Goal: Transaction & Acquisition: Purchase product/service

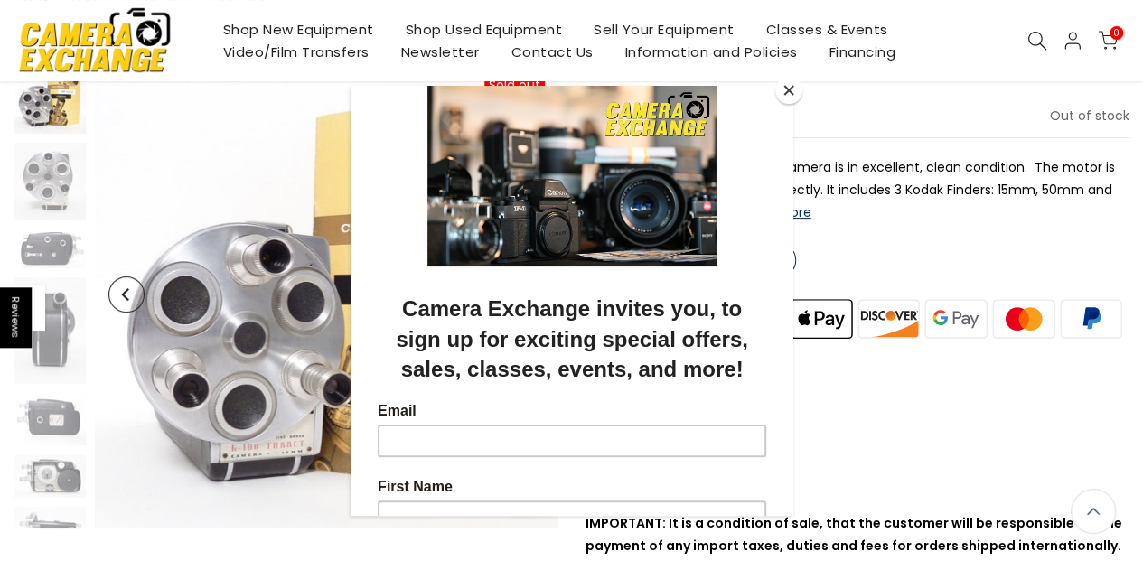
scroll to position [148, 0]
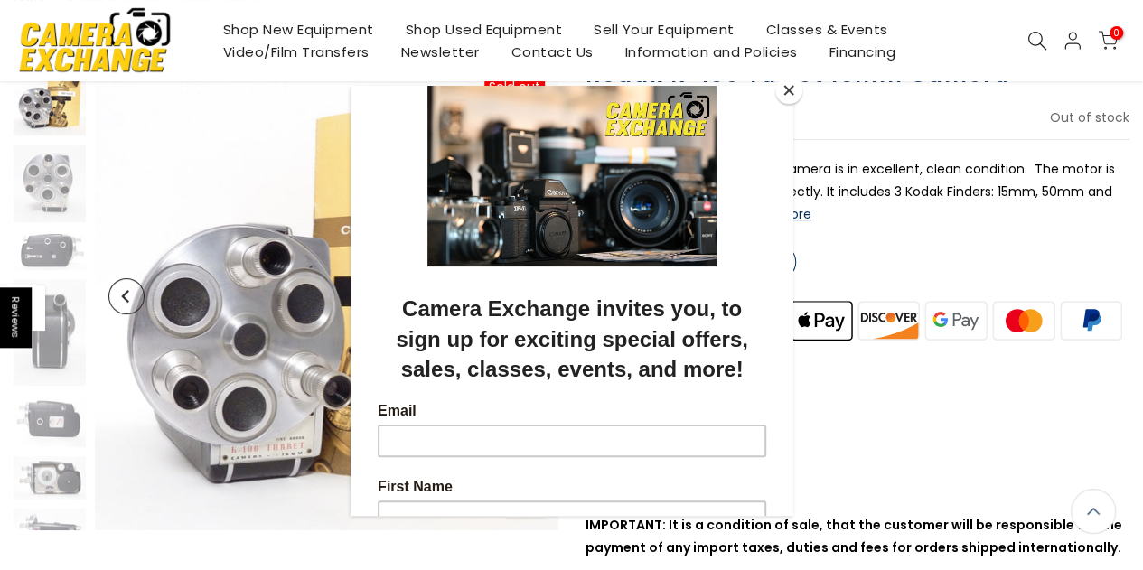
click at [788, 94] on button "Close" at bounding box center [788, 90] width 27 height 27
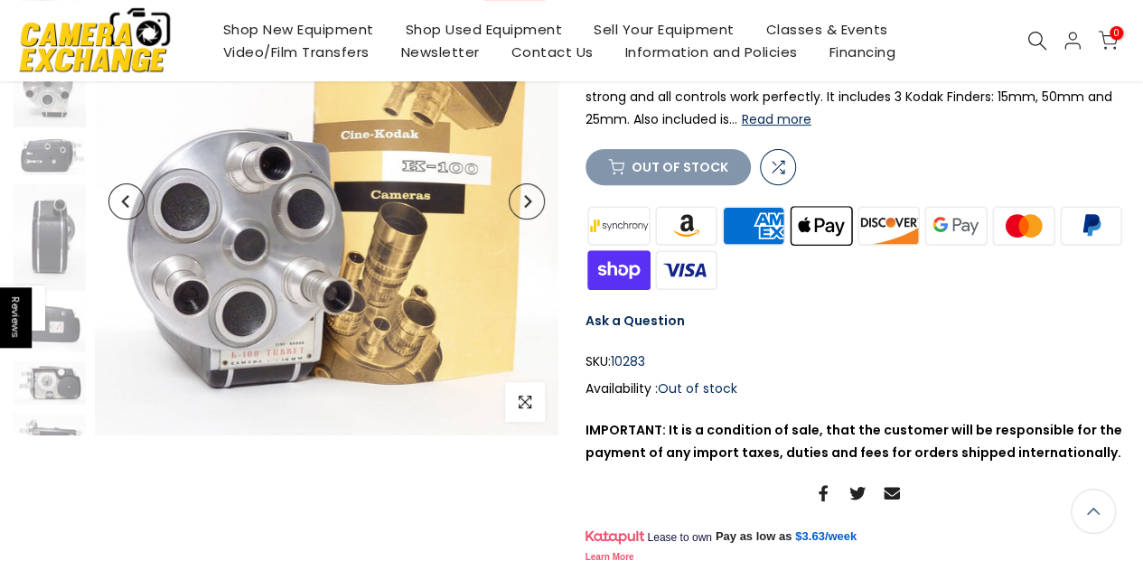
scroll to position [238, 0]
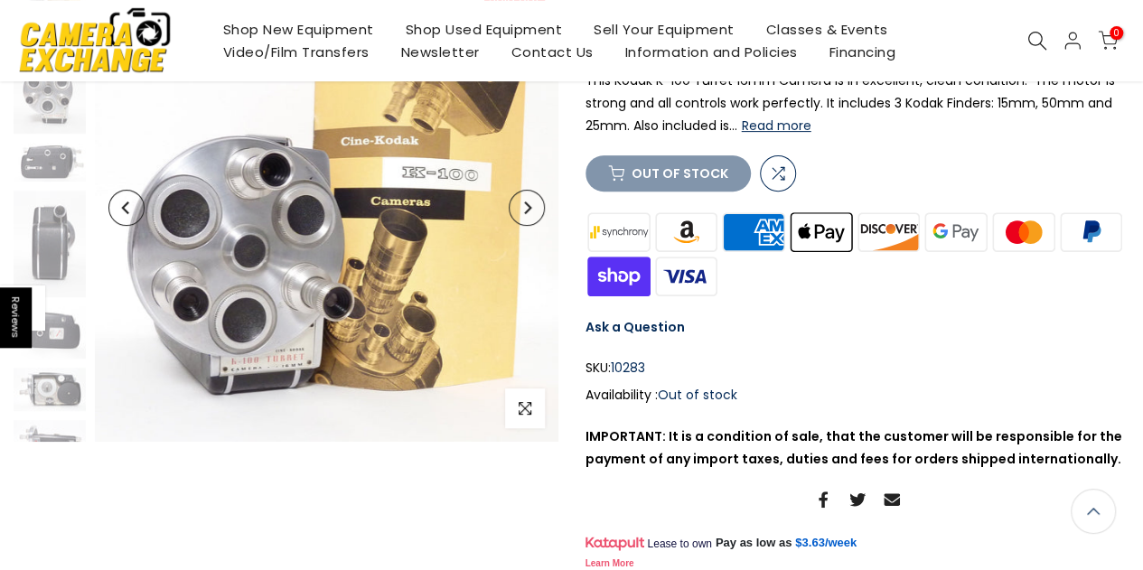
click at [445, 24] on link "Shop Used Equipment" at bounding box center [483, 29] width 189 height 23
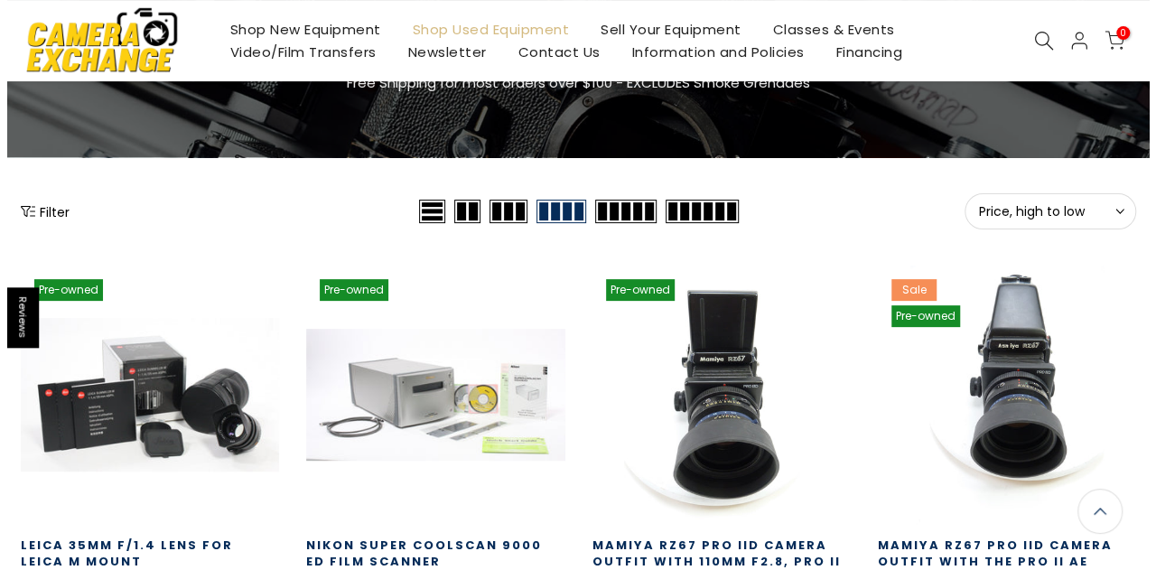
scroll to position [139, 0]
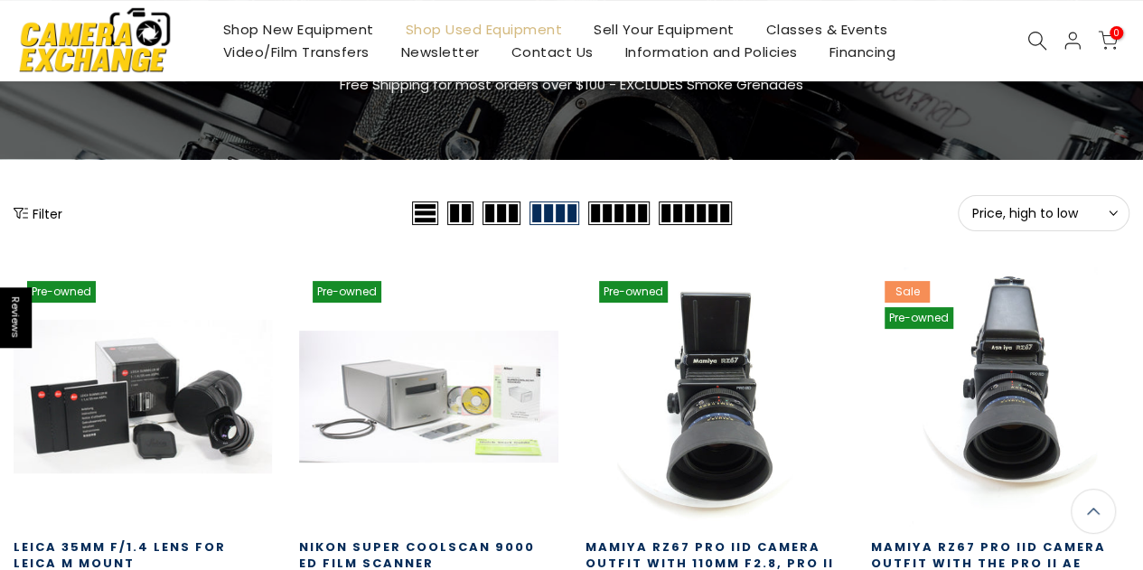
click at [38, 219] on button "Filter" at bounding box center [38, 213] width 49 height 18
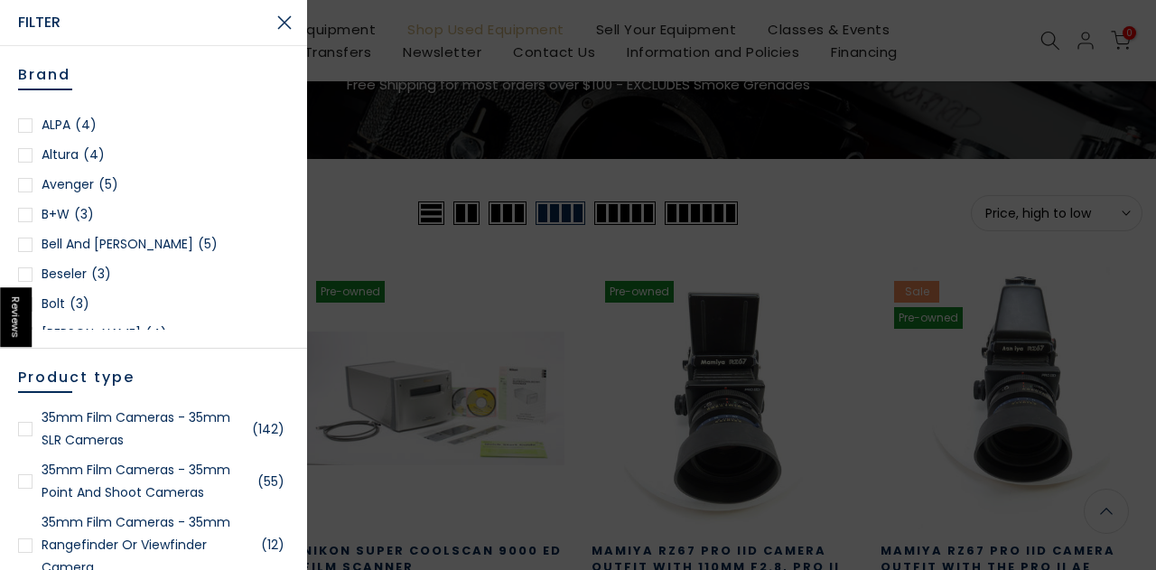
scroll to position [95, 0]
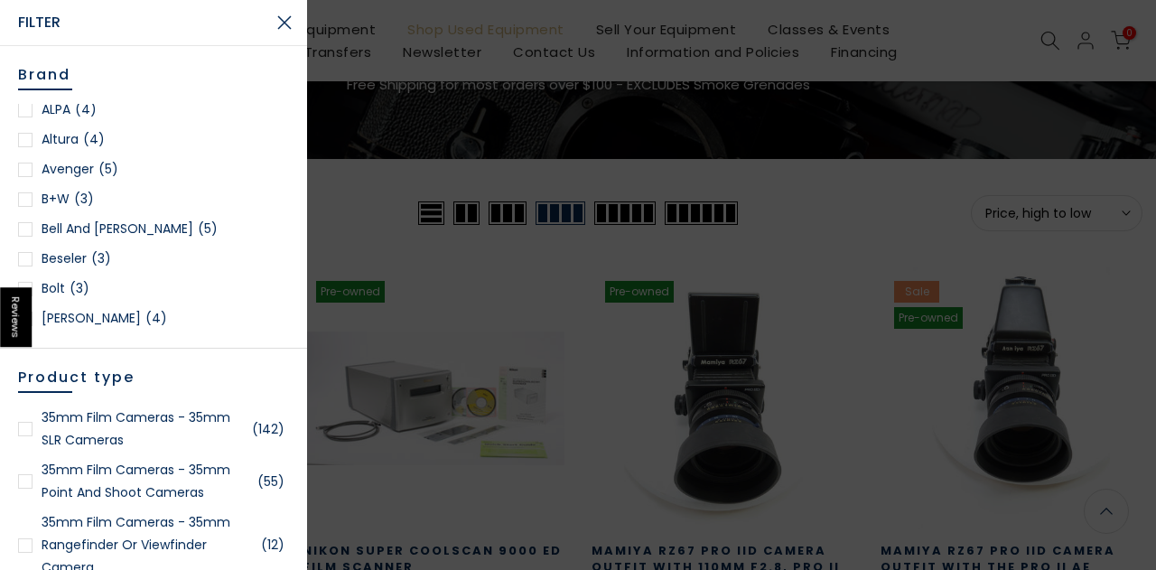
click at [25, 227] on div at bounding box center [25, 229] width 14 height 14
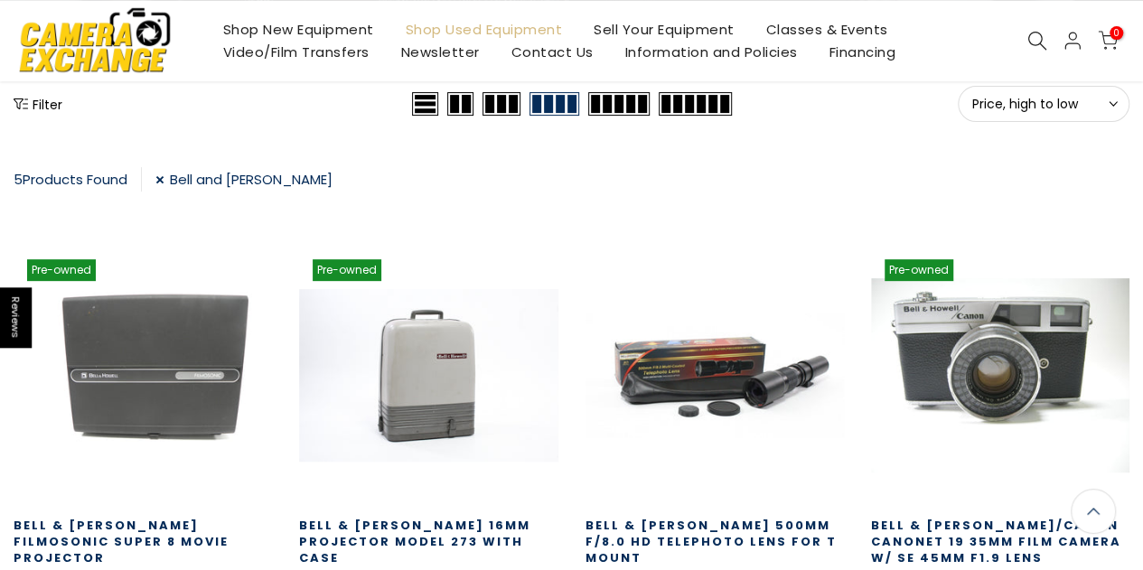
scroll to position [236, 0]
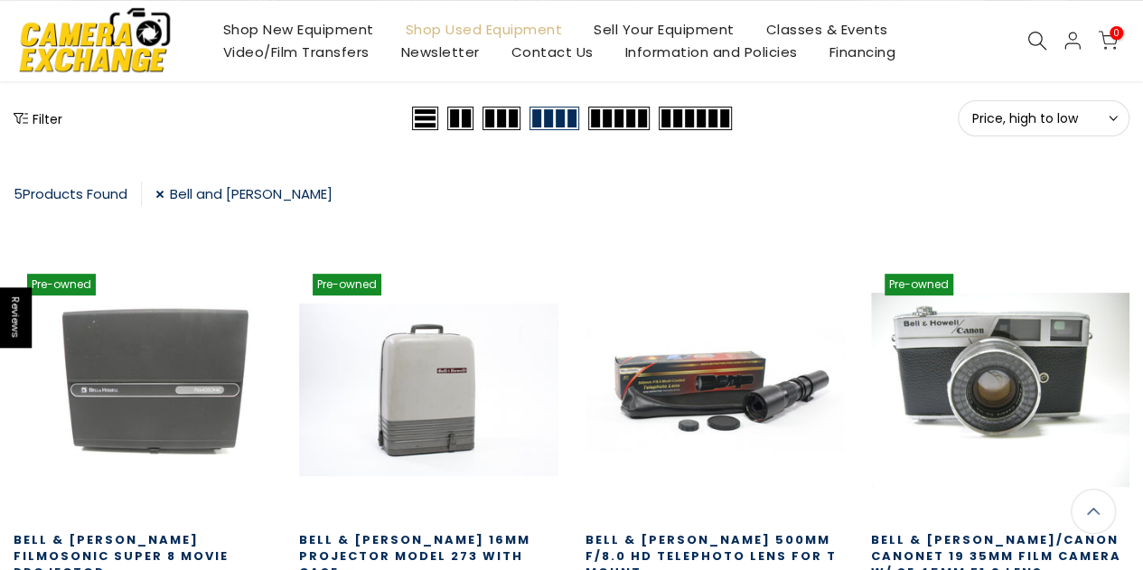
click at [164, 189] on link "Bell and Howell" at bounding box center [243, 194] width 177 height 24
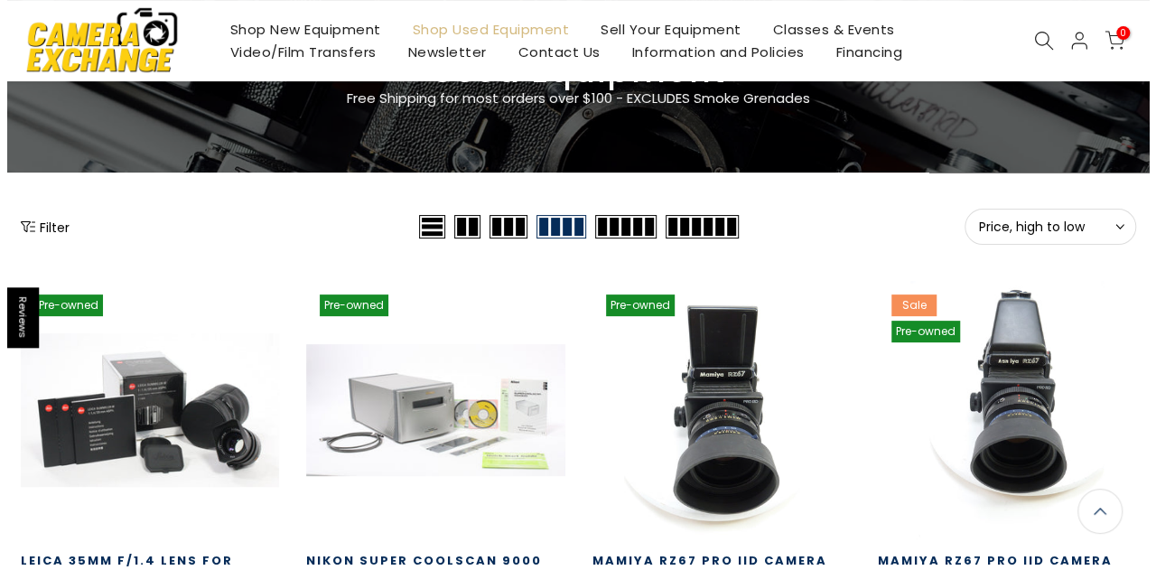
scroll to position [124, 0]
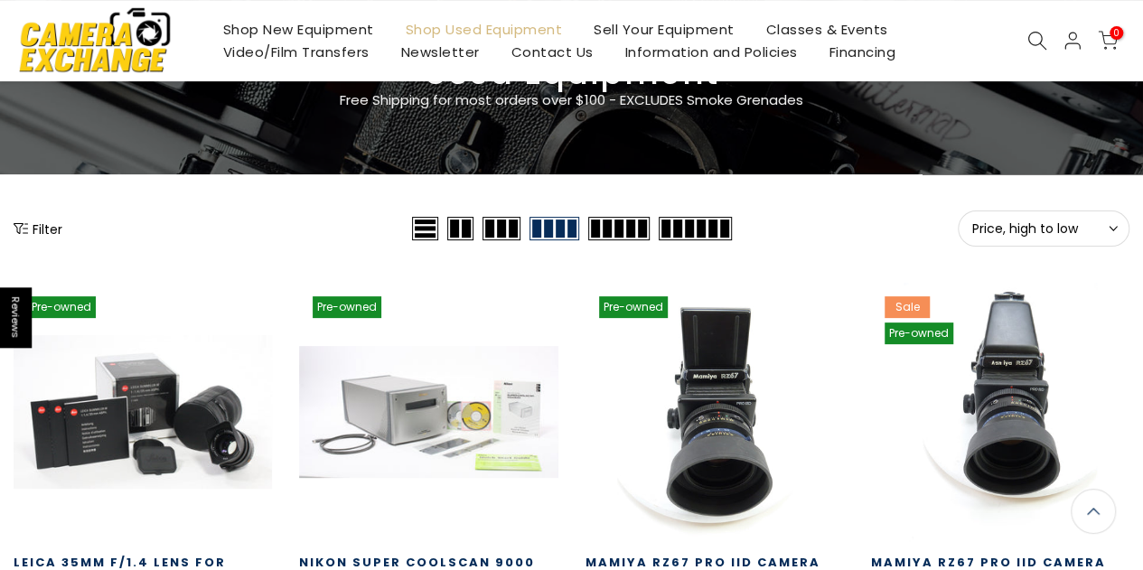
click at [43, 229] on button "Filter" at bounding box center [38, 228] width 49 height 18
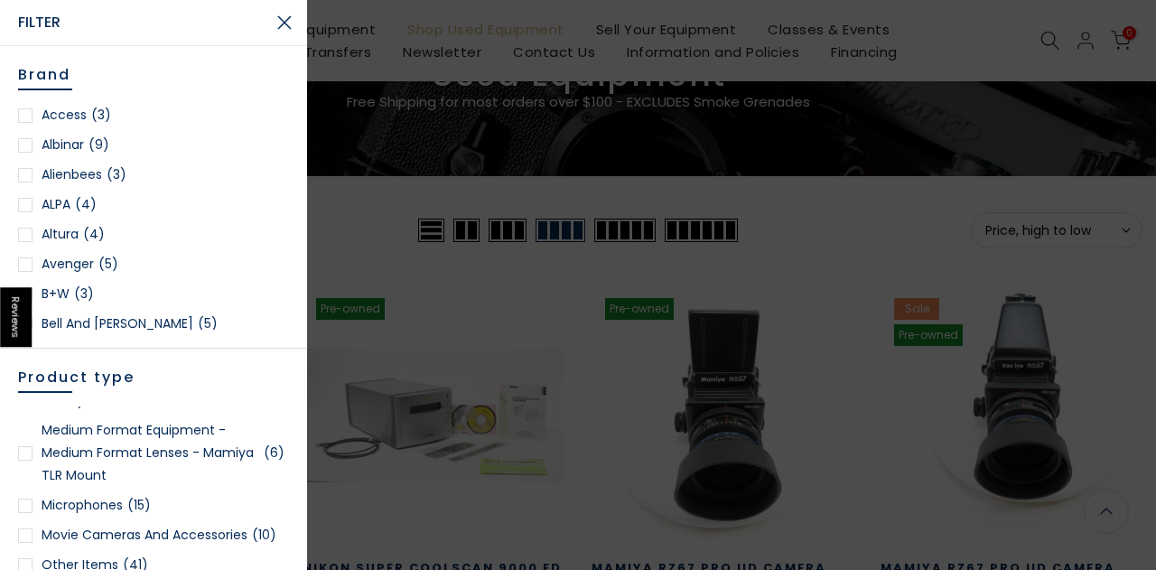
scroll to position [3624, 0]
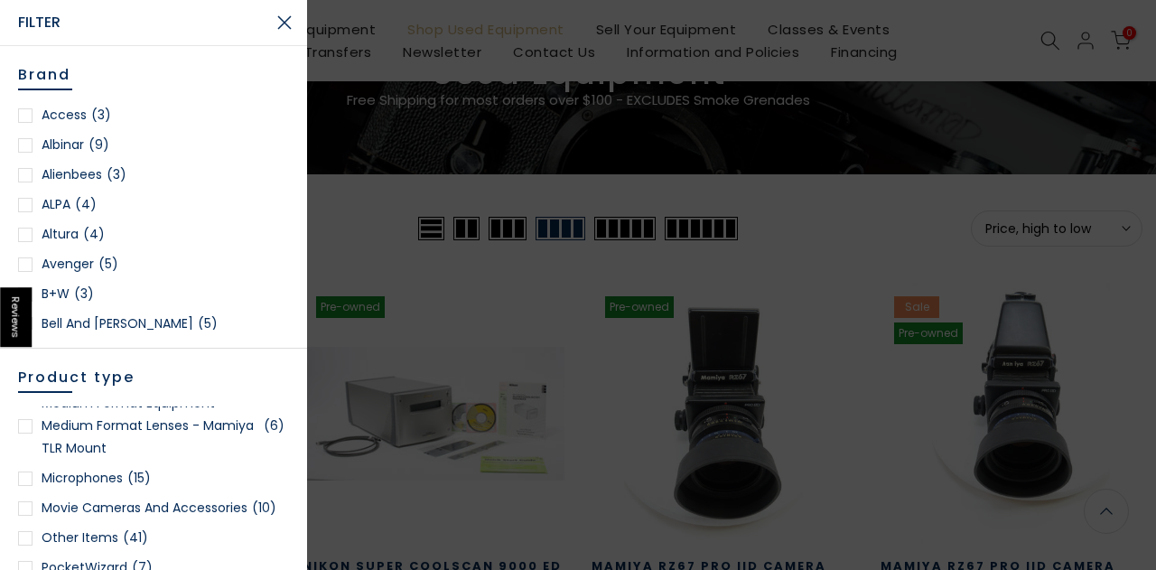
click at [21, 516] on div at bounding box center [25, 508] width 14 height 14
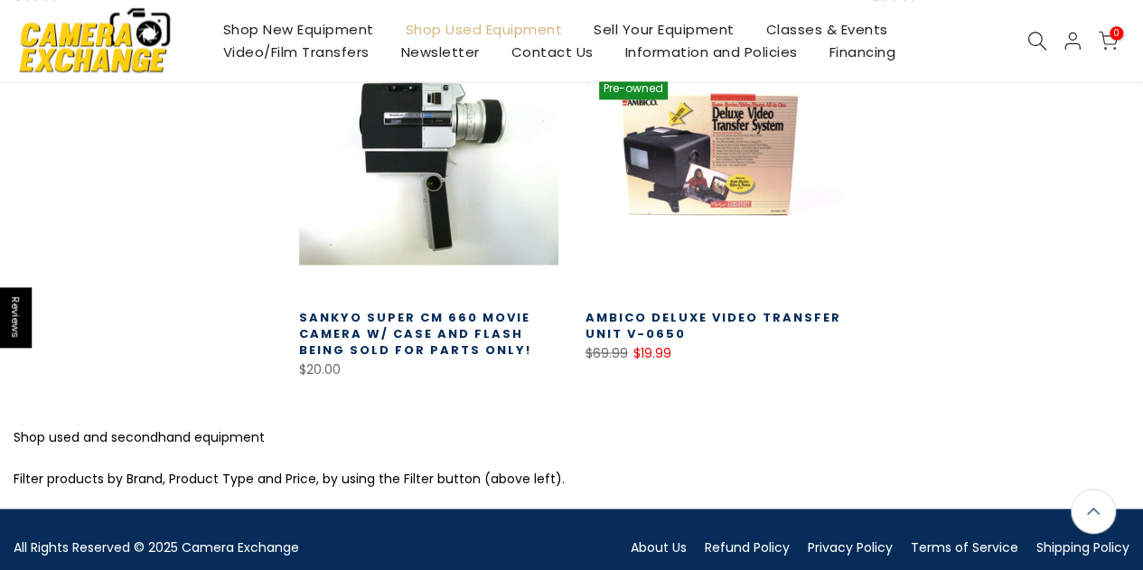
scroll to position [1185, 0]
